Goal: Information Seeking & Learning: Learn about a topic

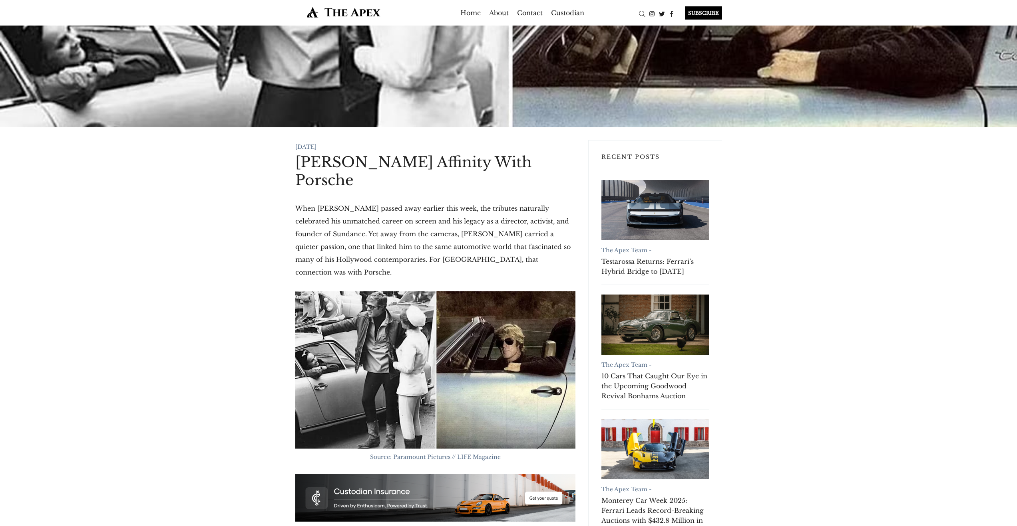
drag, startPoint x: 301, startPoint y: 162, endPoint x: 365, endPoint y: 189, distance: 70.0
copy h1 "[PERSON_NAME] Affinity With Porsche"
click at [139, 96] on div at bounding box center [508, 77] width 1017 height 102
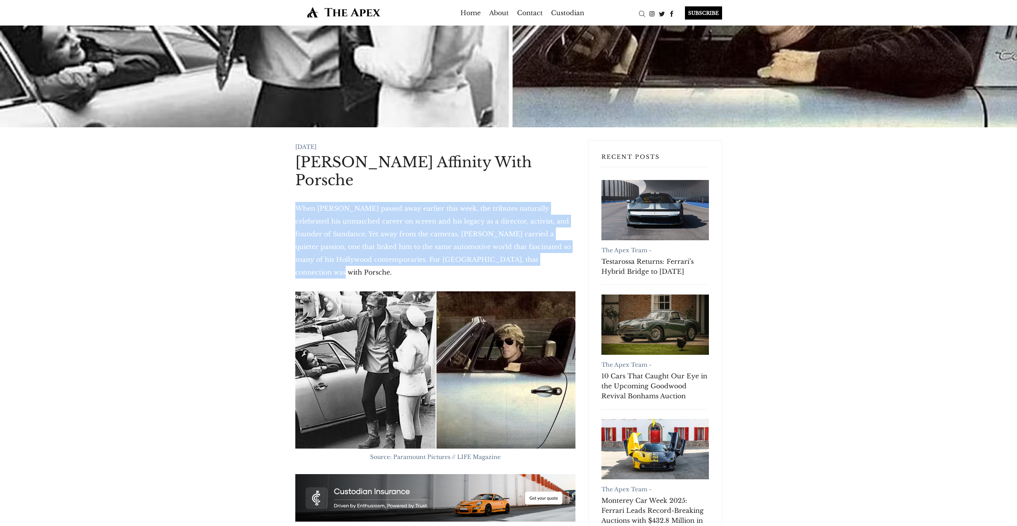
drag, startPoint x: 526, startPoint y: 264, endPoint x: 281, endPoint y: 211, distance: 251.1
copy p "When [PERSON_NAME] passed away earlier this week, the tributes naturally celebr…"
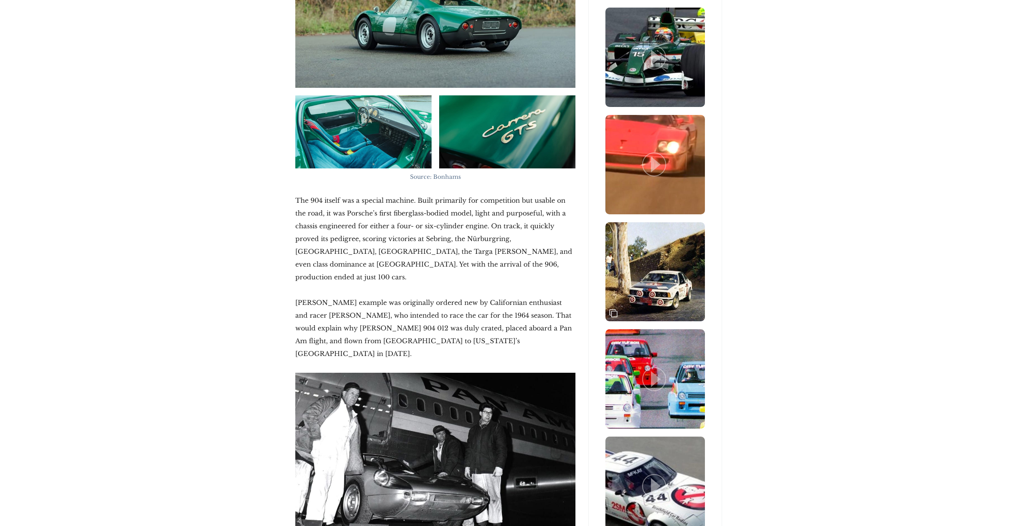
scroll to position [916, 0]
